Goal: Book appointment/travel/reservation

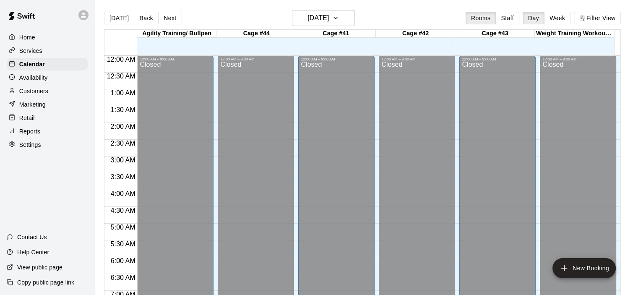
scroll to position [283, 0]
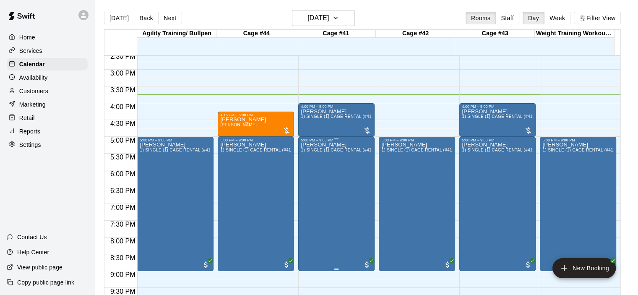
scroll to position [402, 0]
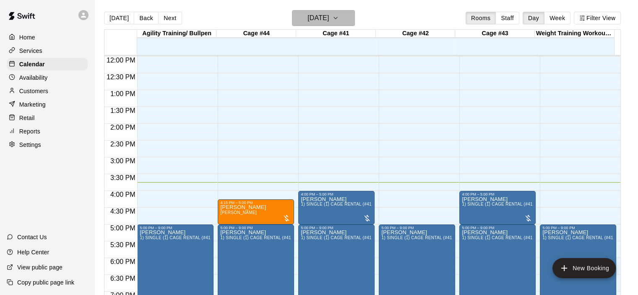
click at [337, 18] on icon "button" at bounding box center [335, 18] width 3 height 2
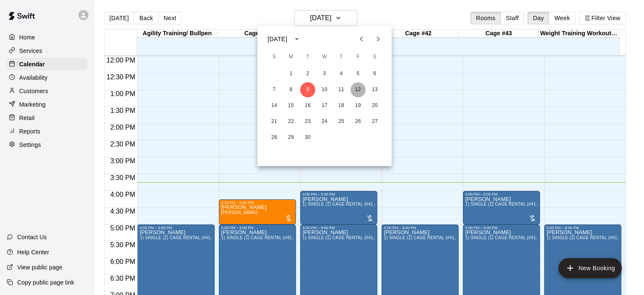
click at [356, 90] on button "12" at bounding box center [357, 89] width 15 height 15
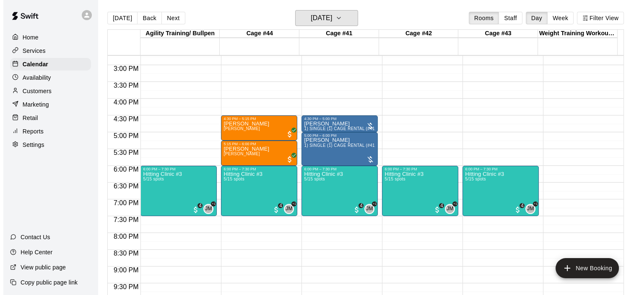
scroll to position [556, 0]
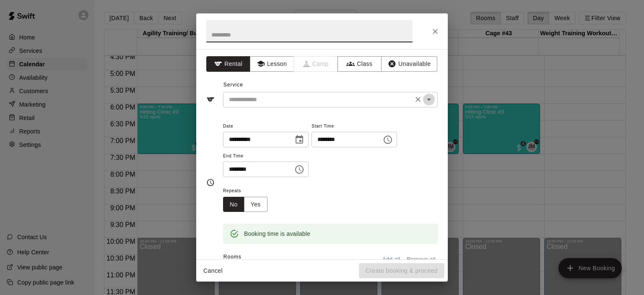
click at [424, 96] on icon "Open" at bounding box center [429, 99] width 10 height 10
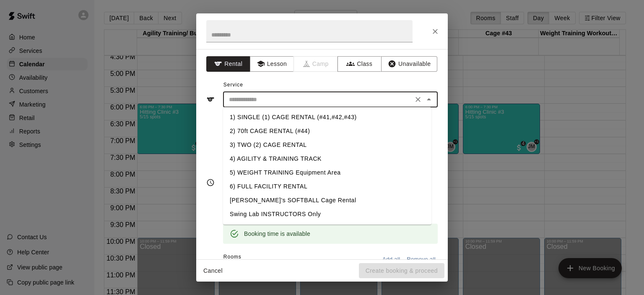
click at [254, 143] on li "3) TWO (2) CAGE RENTAL" at bounding box center [327, 145] width 208 height 14
type input "**********"
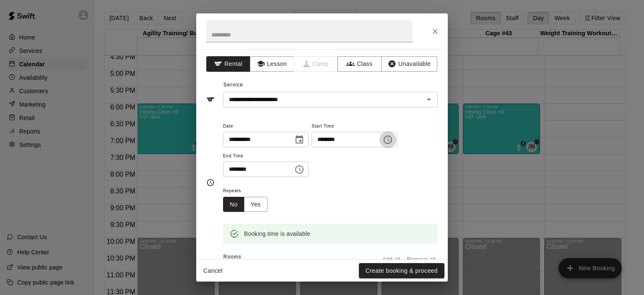
click at [393, 141] on icon "Choose time, selected time is 7:45 PM" at bounding box center [388, 140] width 10 height 10
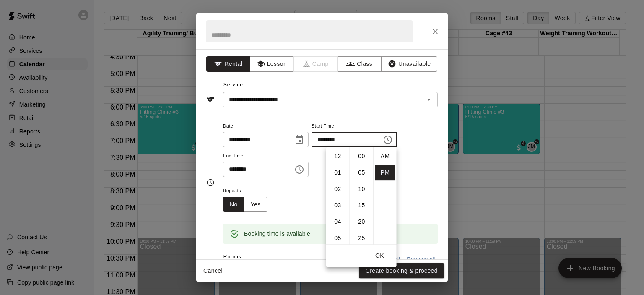
scroll to position [15, 0]
click at [363, 158] on li "30" at bounding box center [362, 158] width 20 height 16
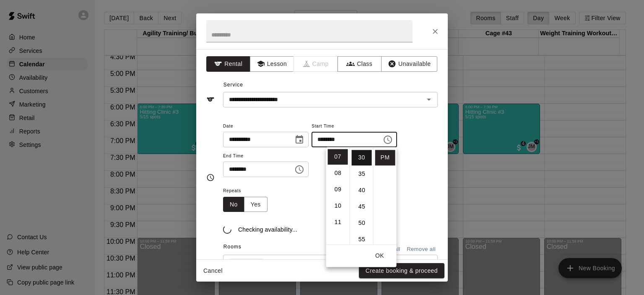
type input "********"
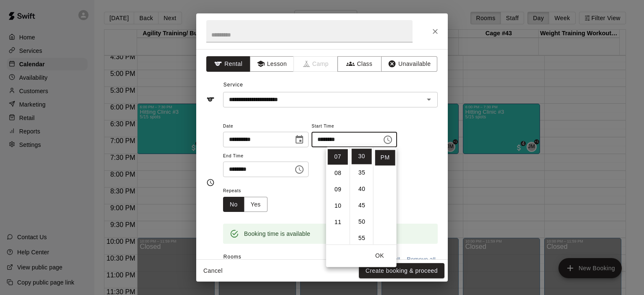
click at [406, 171] on div "**********" at bounding box center [330, 149] width 215 height 57
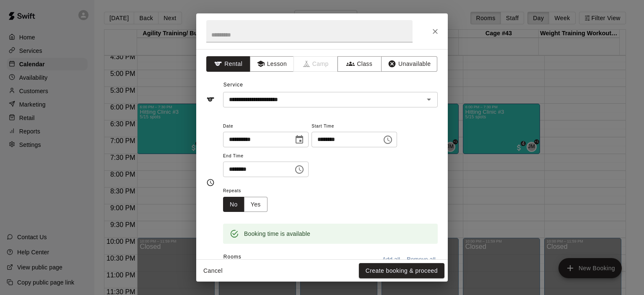
click at [301, 170] on icon "Choose time, selected time is 8:15 PM" at bounding box center [300, 169] width 3 height 4
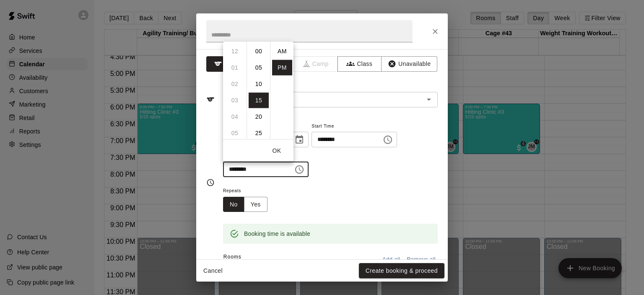
scroll to position [15, 0]
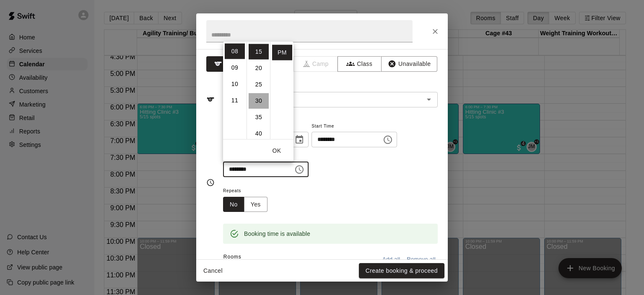
click at [257, 99] on li "30" at bounding box center [259, 101] width 20 height 16
type input "********"
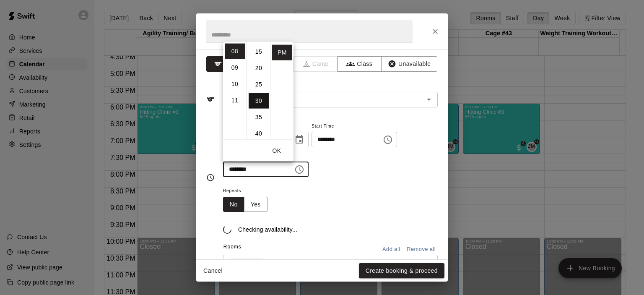
scroll to position [98, 0]
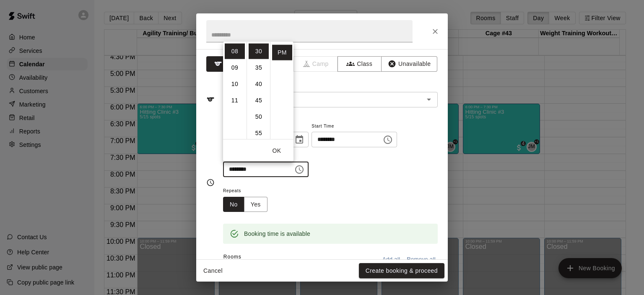
click at [360, 185] on div "Repeats No Yes" at bounding box center [330, 198] width 215 height 26
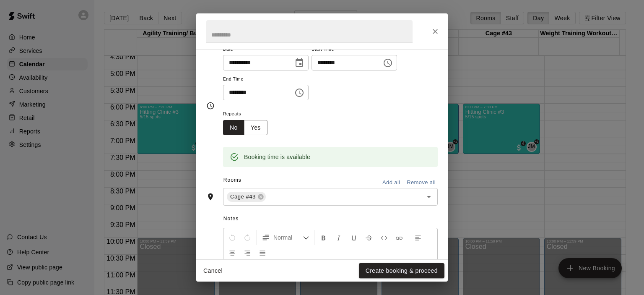
scroll to position [158, 0]
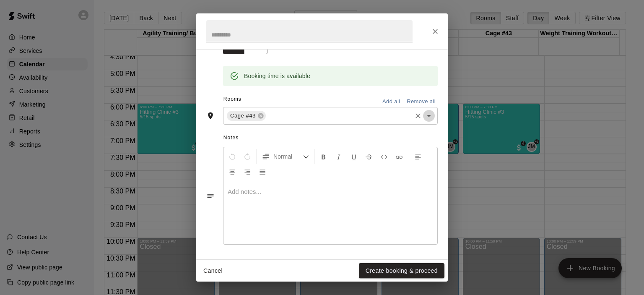
click at [427, 116] on icon "Open" at bounding box center [429, 116] width 4 height 2
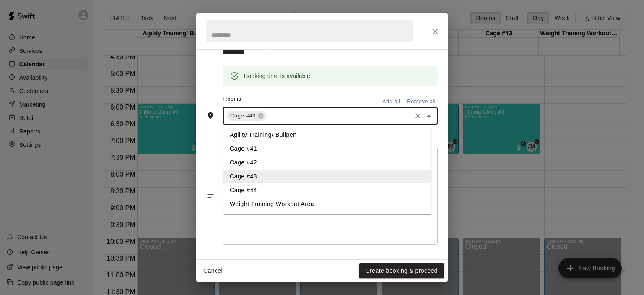
click at [303, 192] on li "Cage #44" at bounding box center [327, 190] width 208 height 14
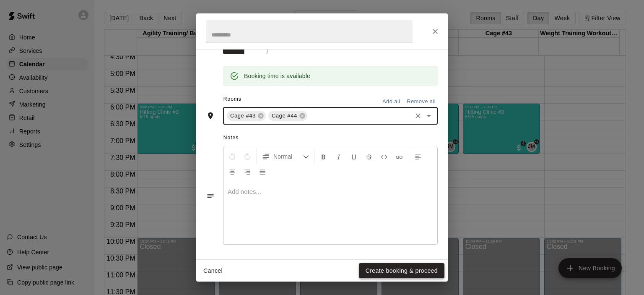
click at [392, 270] on button "Create booking & proceed" at bounding box center [402, 271] width 86 height 16
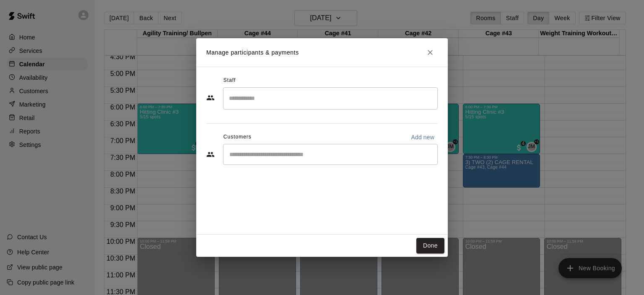
click at [293, 157] on input "Start typing to search customers..." at bounding box center [330, 154] width 207 height 8
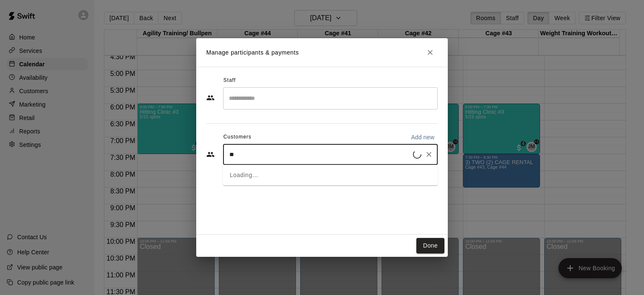
type input "***"
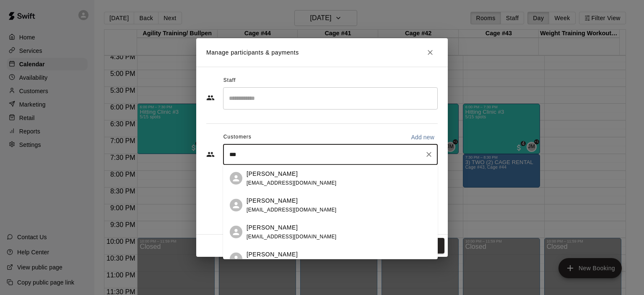
click at [294, 199] on div "Victor Cervantes" at bounding box center [291, 200] width 90 height 9
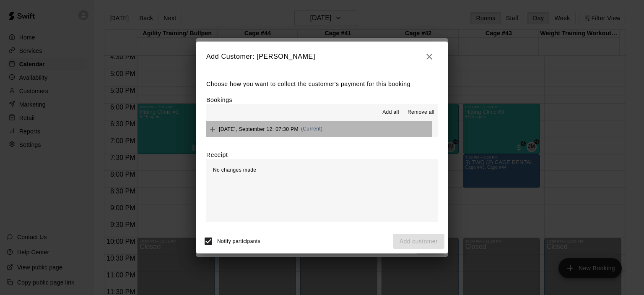
click at [310, 132] on div "Friday, September 12: 07:30 PM (Current)" at bounding box center [264, 129] width 116 height 13
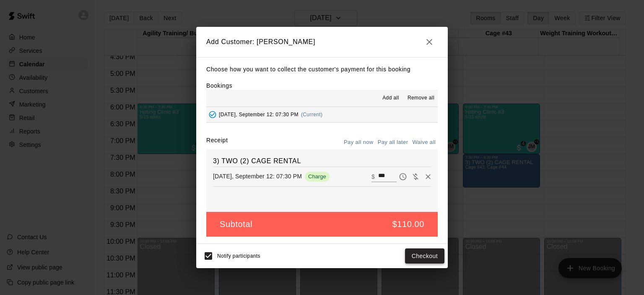
click at [412, 255] on button "Checkout" at bounding box center [424, 256] width 39 height 16
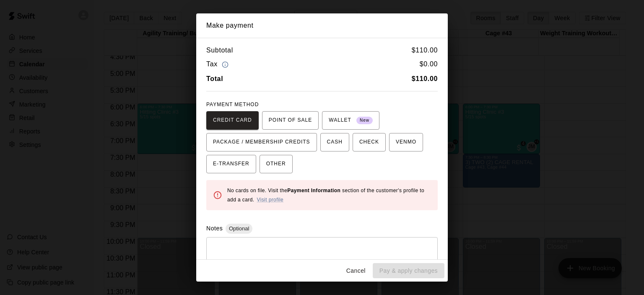
click at [353, 272] on button "Cancel" at bounding box center [355, 271] width 27 height 16
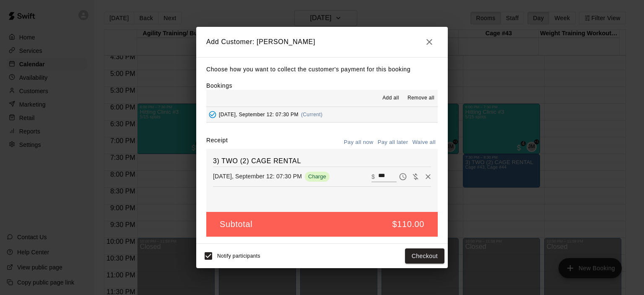
click at [394, 142] on button "Pay all later" at bounding box center [393, 142] width 35 height 13
click at [415, 255] on button "Add customer" at bounding box center [419, 256] width 52 height 16
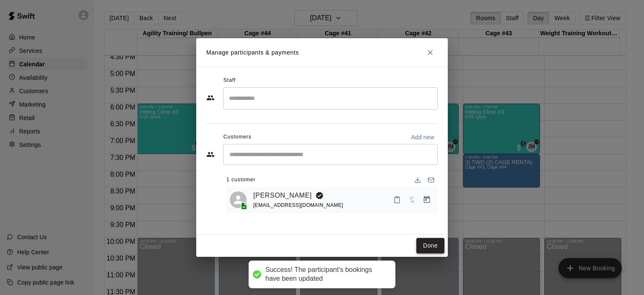
click at [431, 244] on button "Done" at bounding box center [430, 246] width 28 height 16
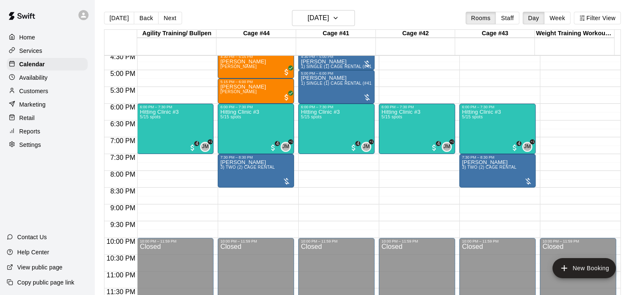
click at [40, 54] on p "Services" at bounding box center [30, 51] width 23 height 8
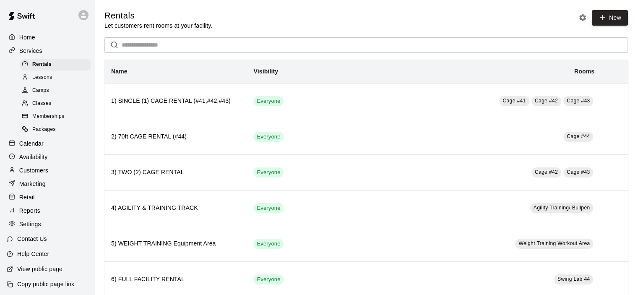
click at [60, 106] on div "Classes" at bounding box center [55, 104] width 71 height 12
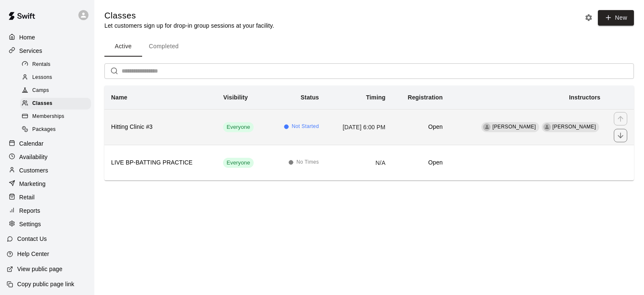
click at [296, 128] on span "Not Started" at bounding box center [305, 126] width 27 height 8
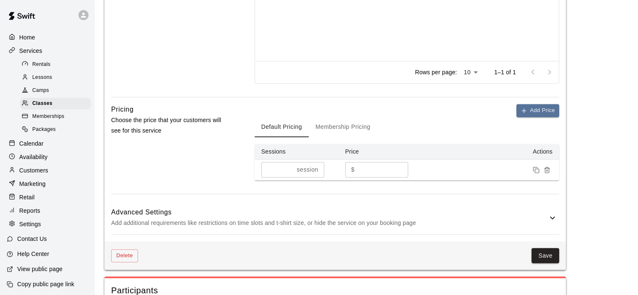
scroll to position [446, 0]
click at [43, 147] on p "Calendar" at bounding box center [31, 143] width 24 height 8
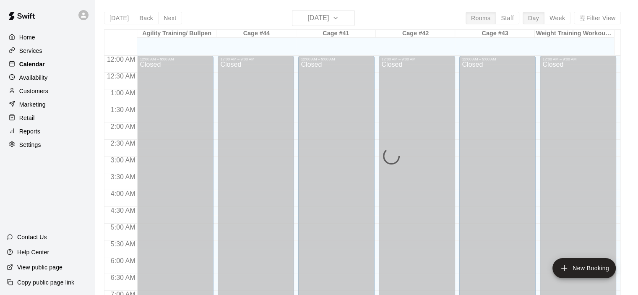
scroll to position [529, 0]
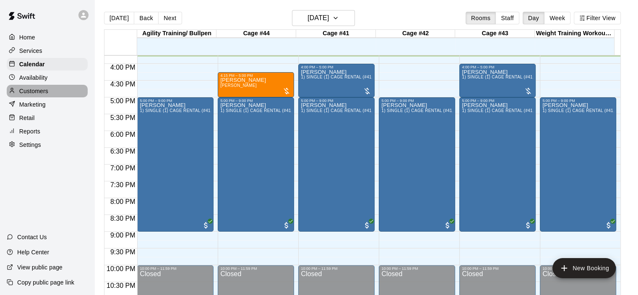
drag, startPoint x: 39, startPoint y: 92, endPoint x: 44, endPoint y: 97, distance: 7.5
click at [39, 92] on p "Customers" at bounding box center [33, 91] width 29 height 8
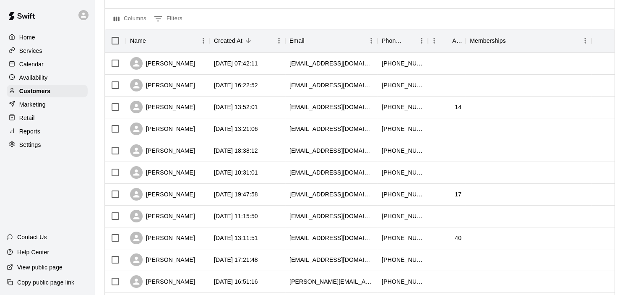
scroll to position [10, 0]
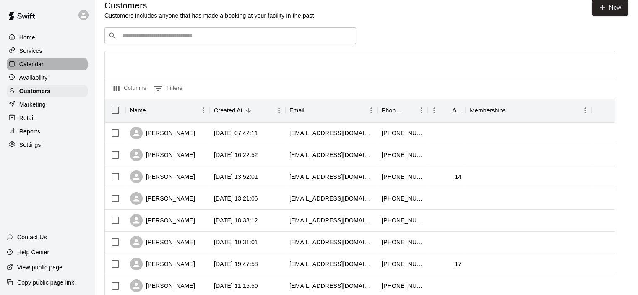
click at [36, 68] on p "Calendar" at bounding box center [31, 64] width 24 height 8
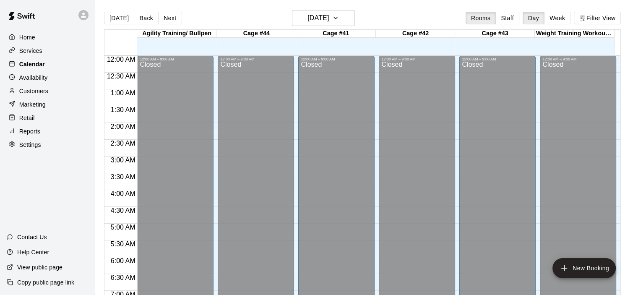
scroll to position [529, 0]
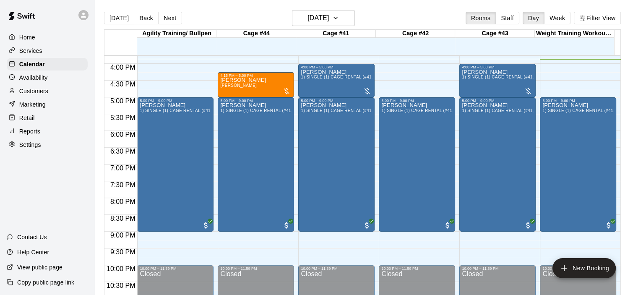
click at [48, 95] on p "Customers" at bounding box center [33, 91] width 29 height 8
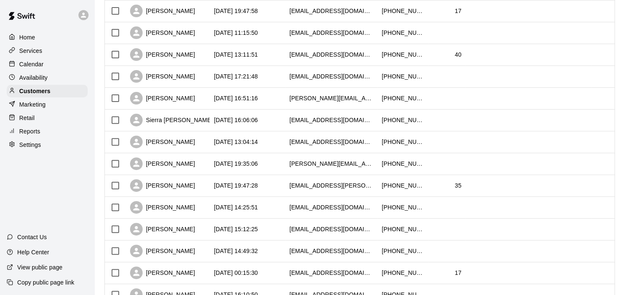
scroll to position [126, 0]
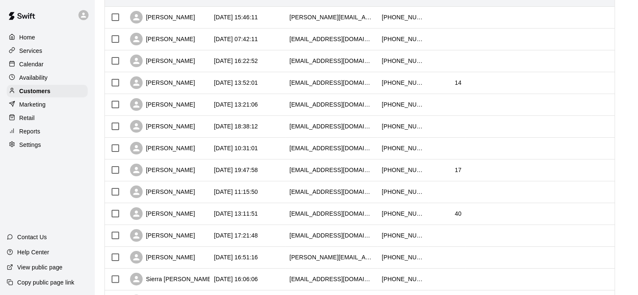
click at [39, 52] on p "Services" at bounding box center [30, 51] width 23 height 8
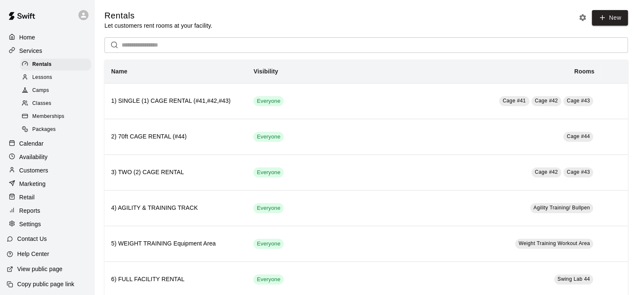
click at [44, 174] on p "Customers" at bounding box center [33, 170] width 29 height 8
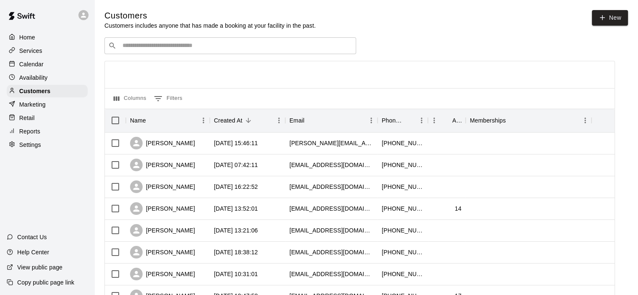
click at [45, 52] on div "Services" at bounding box center [47, 50] width 81 height 13
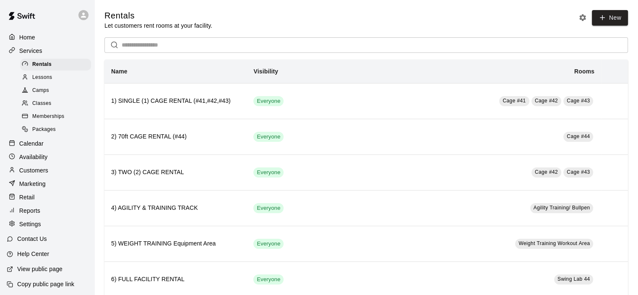
click at [55, 93] on div "Camps" at bounding box center [55, 91] width 71 height 12
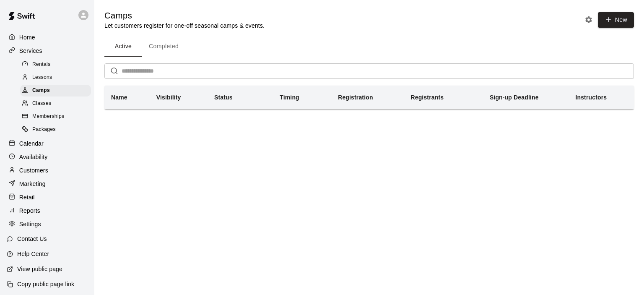
click at [43, 107] on span "Classes" at bounding box center [41, 103] width 19 height 8
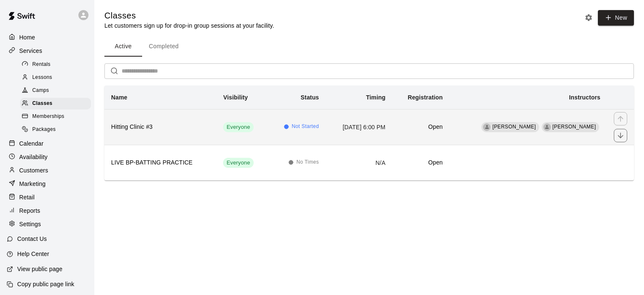
click at [223, 124] on span "Everyone" at bounding box center [238, 127] width 30 height 8
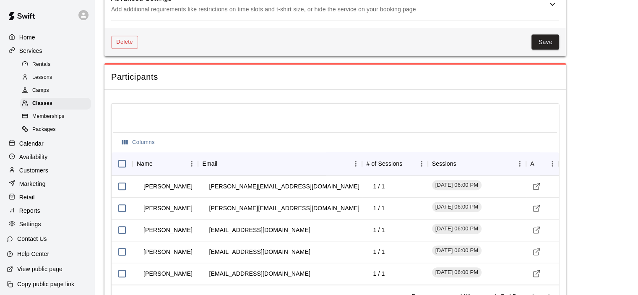
scroll to position [697, 0]
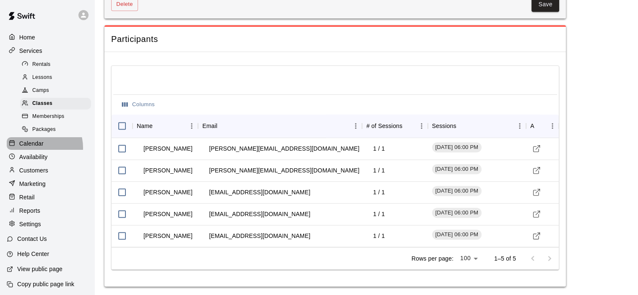
click at [35, 148] on p "Calendar" at bounding box center [31, 143] width 24 height 8
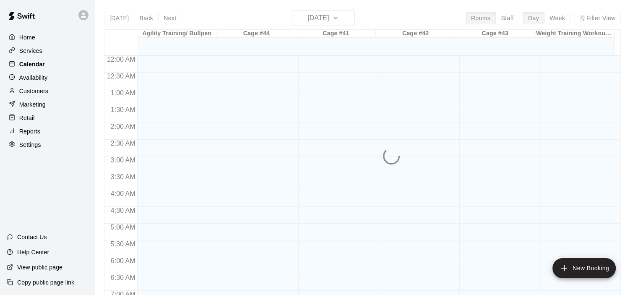
scroll to position [530, 0]
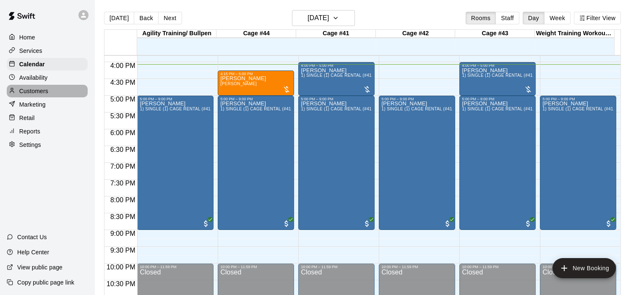
click at [45, 95] on p "Customers" at bounding box center [33, 91] width 29 height 8
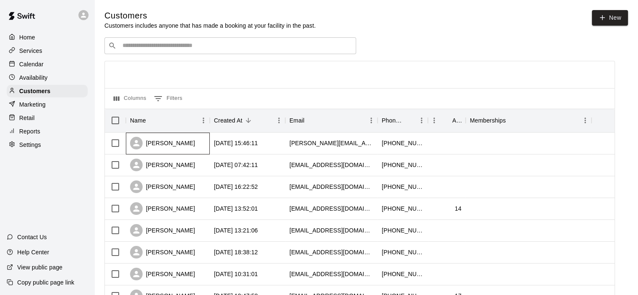
click at [176, 142] on div "[PERSON_NAME]" at bounding box center [162, 143] width 65 height 13
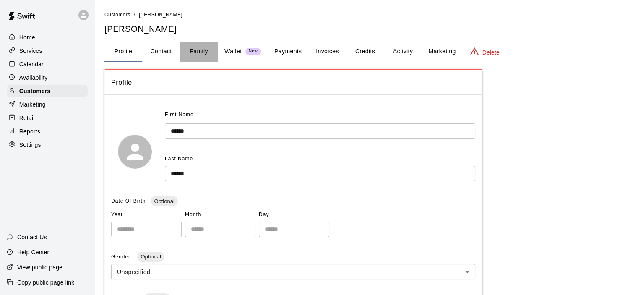
click at [207, 51] on button "Family" at bounding box center [199, 51] width 38 height 20
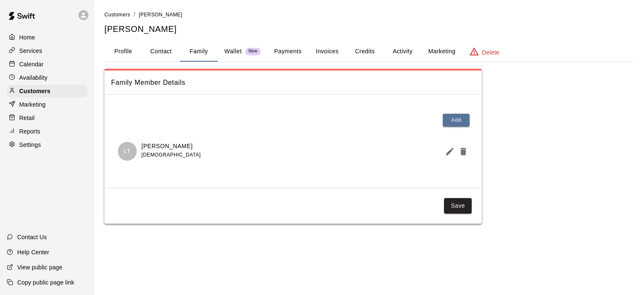
click at [280, 52] on button "Payments" at bounding box center [287, 51] width 41 height 20
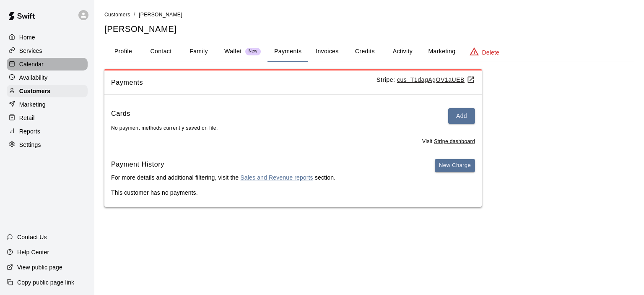
click at [41, 63] on p "Calendar" at bounding box center [31, 64] width 24 height 8
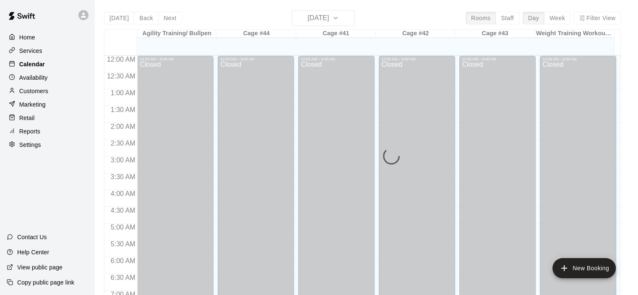
scroll to position [530, 0]
